Goal: Task Accomplishment & Management: Complete application form

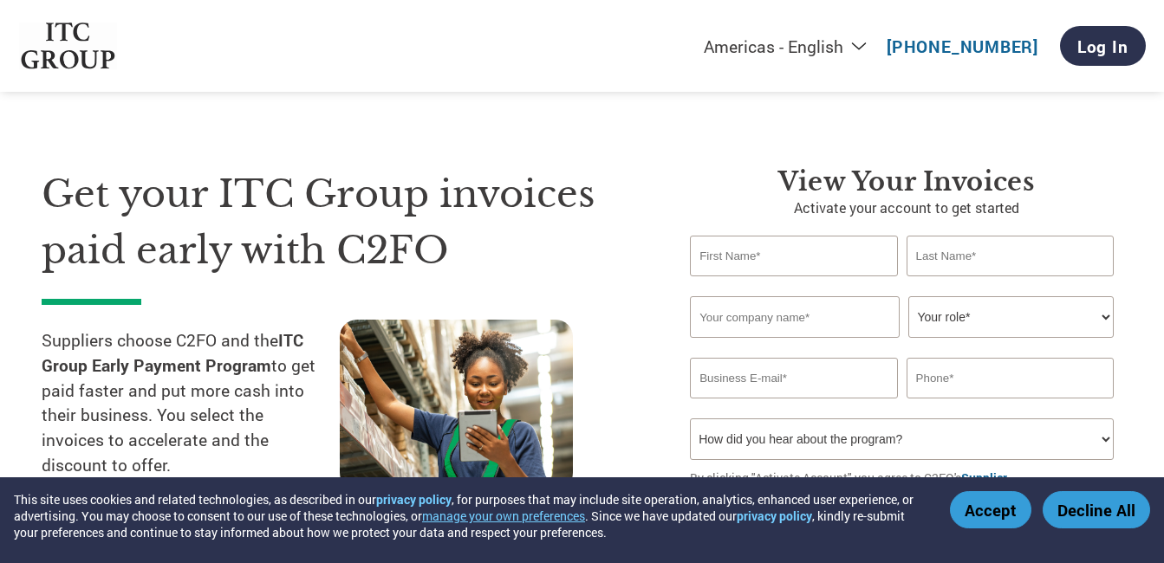
click at [718, 261] on input "text" at bounding box center [793, 256] width 207 height 41
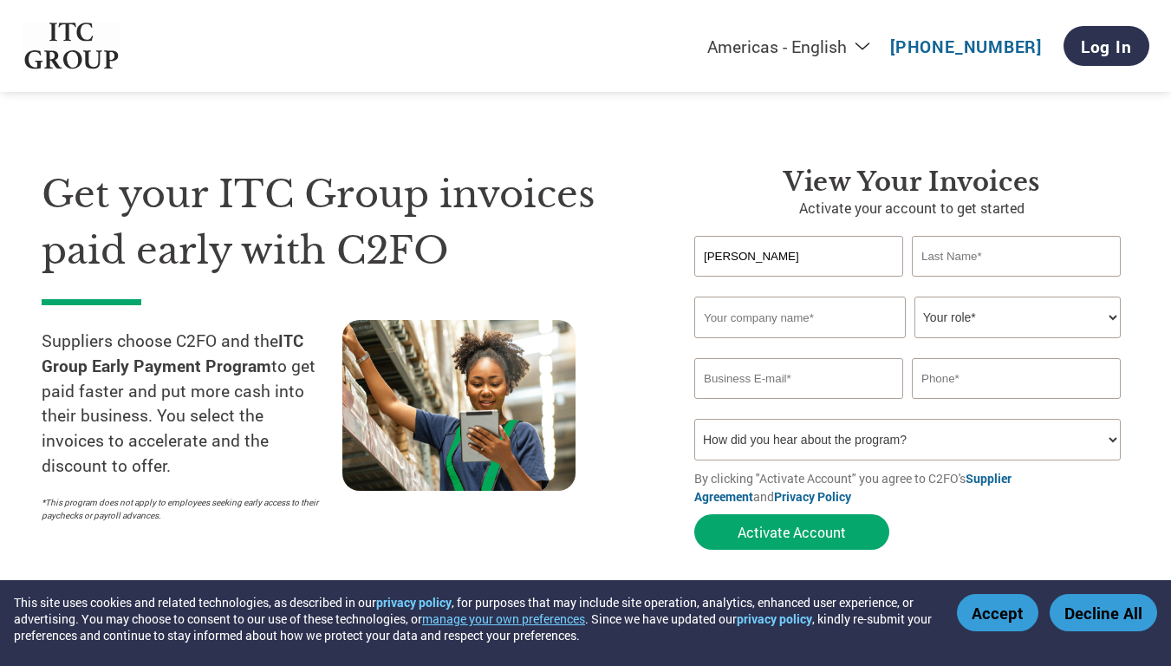
type input "[PERSON_NAME]"
type input "Saha"
type input "Energy Plus"
click at [1111, 318] on select "Your role* CFO Controller Credit Manager Finance Director Treasurer CEO Preside…" at bounding box center [1017, 317] width 206 height 42
select select "ACCOUNTING"
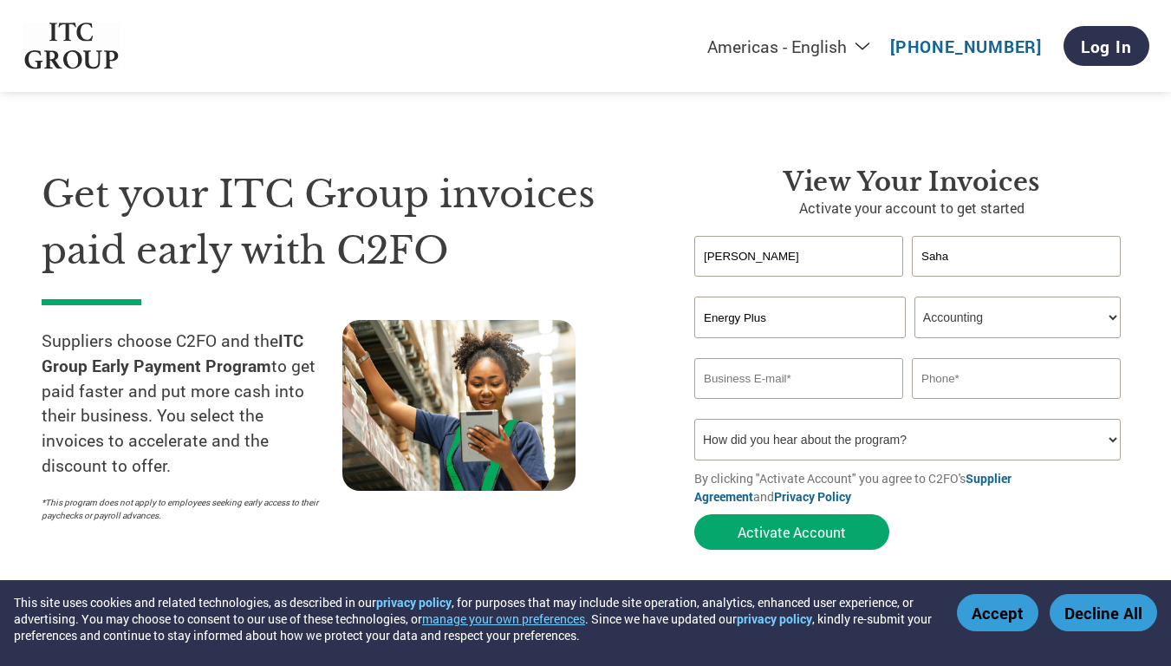
click at [914, 296] on select "Your role* CFO Controller Credit Manager Finance Director Treasurer CEO Preside…" at bounding box center [1017, 317] width 206 height 42
click at [1042, 198] on p "Activate your account to get started" at bounding box center [911, 208] width 435 height 21
click at [816, 377] on input "email" at bounding box center [798, 378] width 209 height 41
type input "[PERSON_NAME][EMAIL_ADDRESS][DOMAIN_NAME]"
click at [927, 381] on input "08335075888" at bounding box center [1016, 378] width 209 height 41
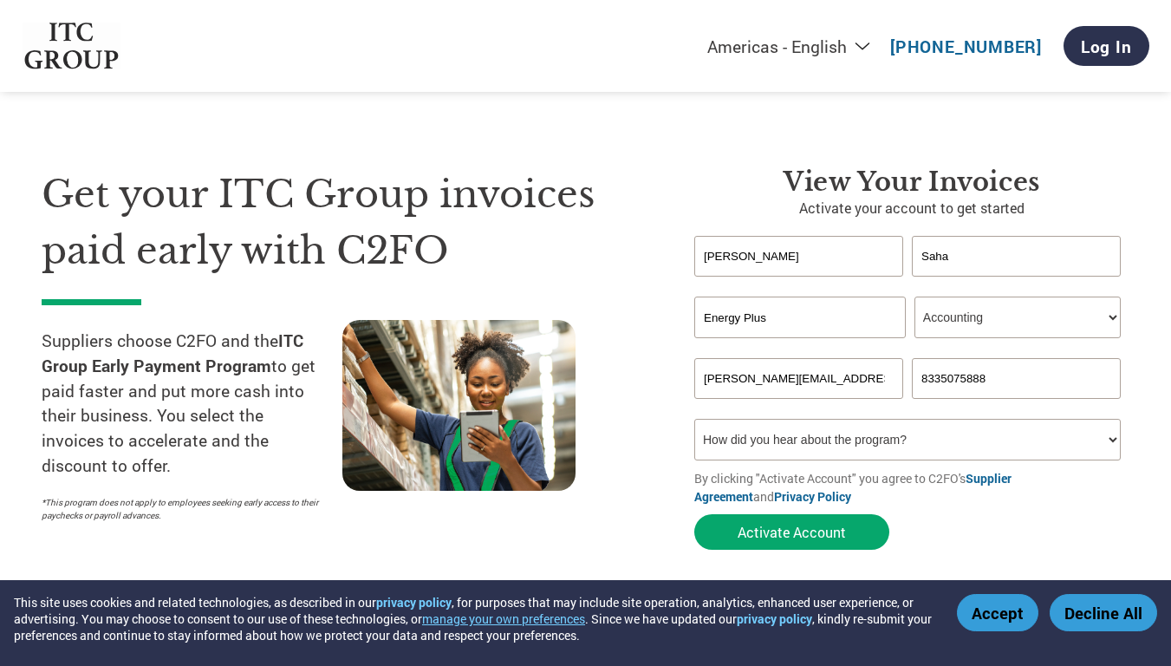
type input "8335075888"
click at [1121, 406] on div "Inavlid Email Address Inavlid Phone Number" at bounding box center [911, 409] width 435 height 20
click at [939, 439] on select "How did you hear about the program? Received a letter Email Social Media Online…" at bounding box center [907, 440] width 426 height 42
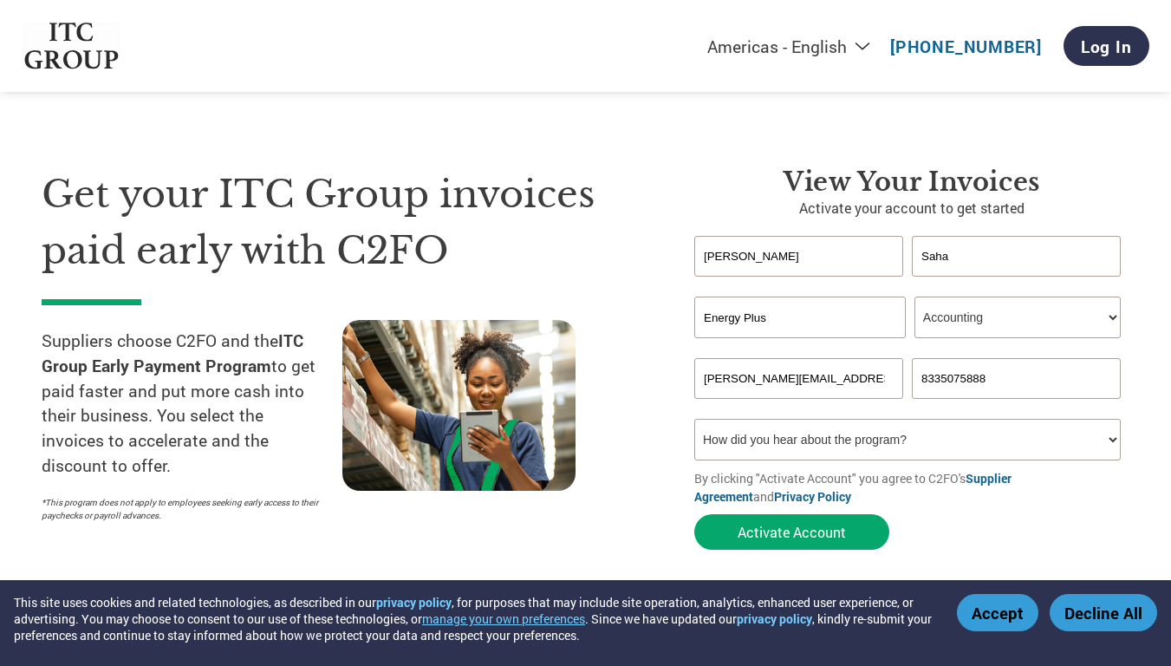
select select "Email"
click at [694, 419] on select "How did you hear about the program? Received a letter Email Social Media Online…" at bounding box center [907, 440] width 426 height 42
click at [818, 539] on button "Activate Account" at bounding box center [791, 532] width 195 height 36
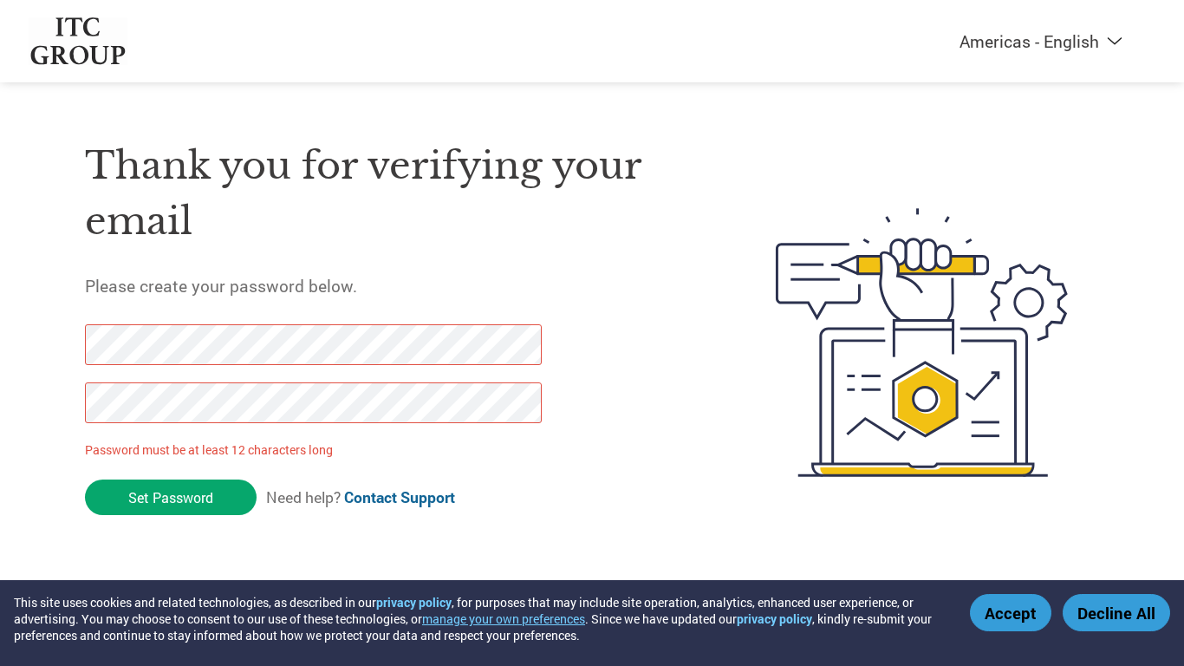
drag, startPoint x: 188, startPoint y: 498, endPoint x: 0, endPoint y: 340, distance: 245.5
click at [0, 340] on div "Americas - English Américas - Español [GEOGRAPHIC_DATA] - Português Amériques -…" at bounding box center [592, 273] width 1184 height 546
click at [185, 504] on input "Set Password" at bounding box center [171, 497] width 172 height 36
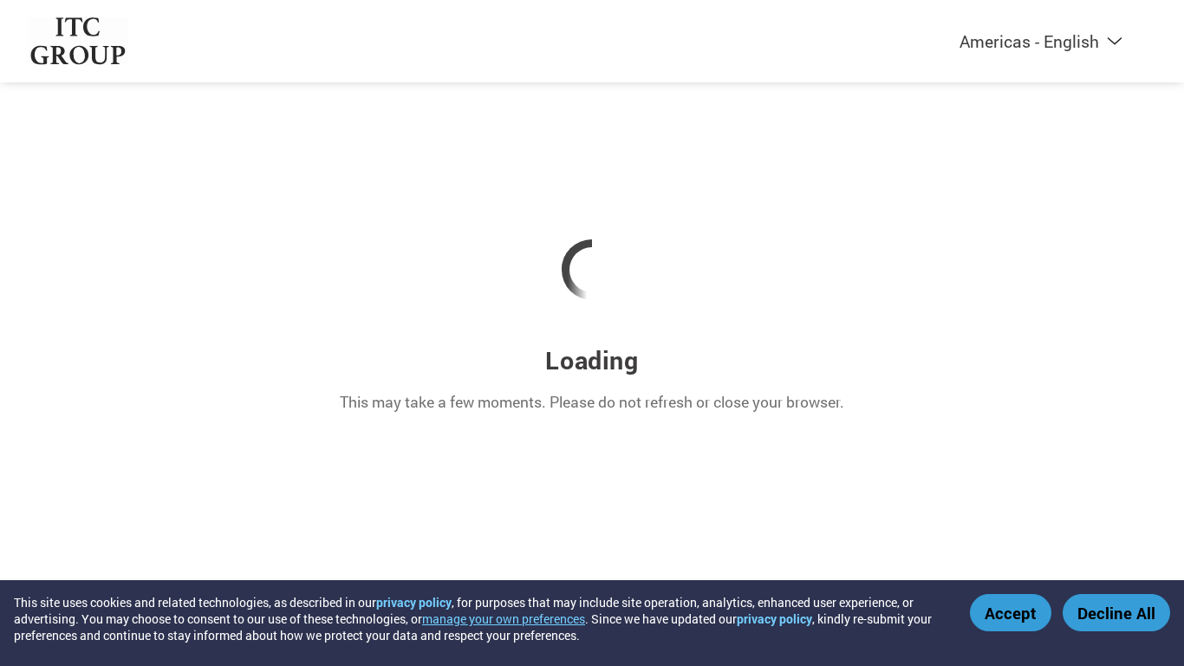
click at [1073, 257] on div at bounding box center [592, 269] width 1127 height 147
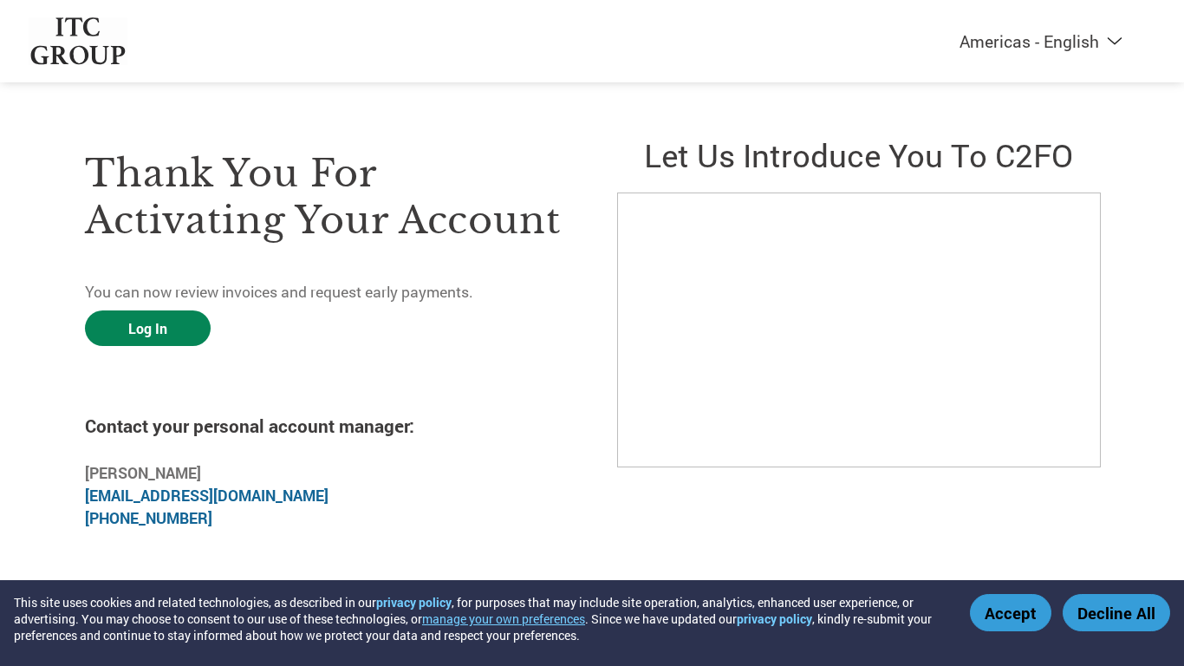
click at [159, 324] on link "Log In" at bounding box center [148, 328] width 126 height 36
